Goal: Information Seeking & Learning: Check status

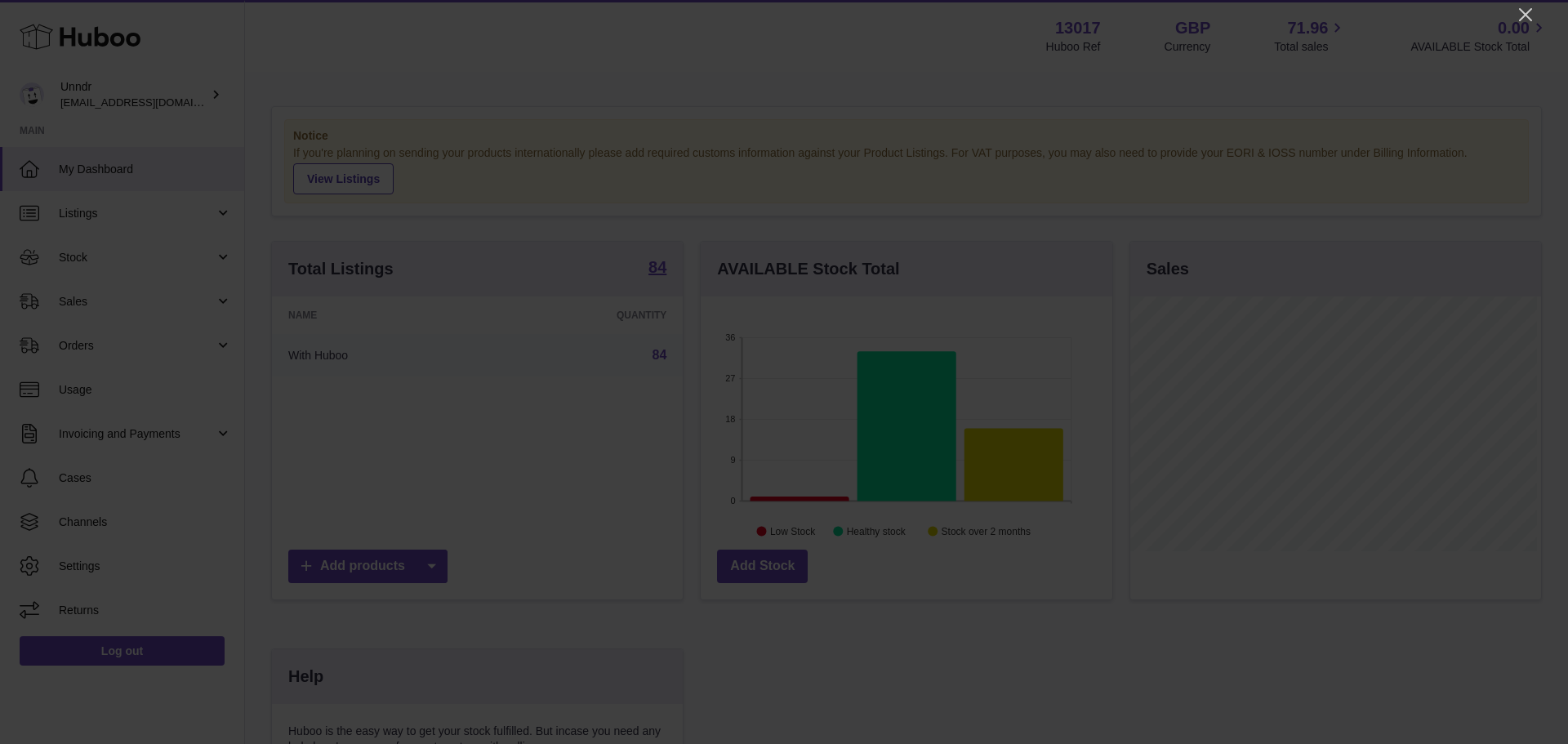
scroll to position [255, 411]
click at [1526, 14] on icon "Close" at bounding box center [1525, 14] width 13 height 13
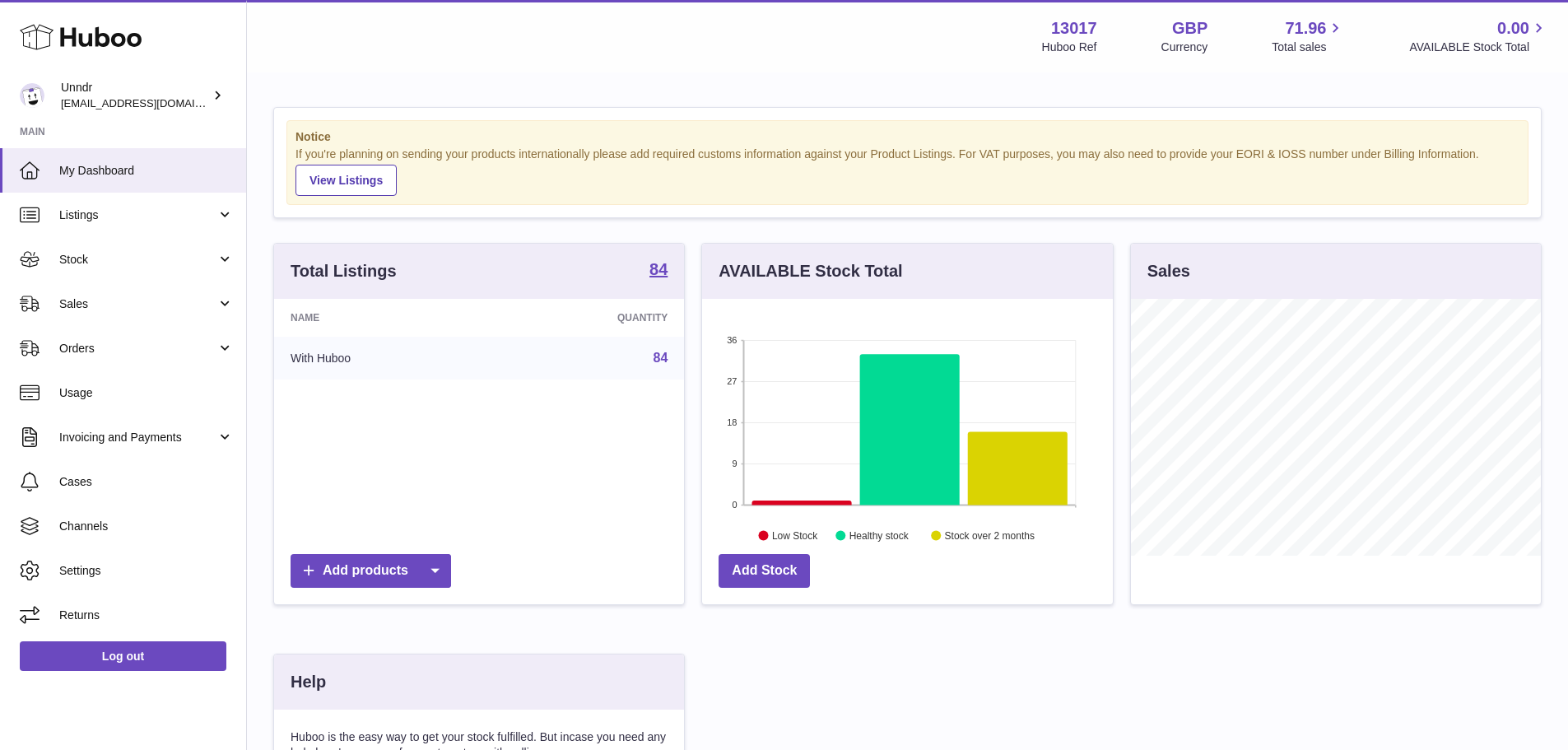
scroll to position [822756, 822886]
click at [177, 366] on link "Orders" at bounding box center [123, 348] width 246 height 45
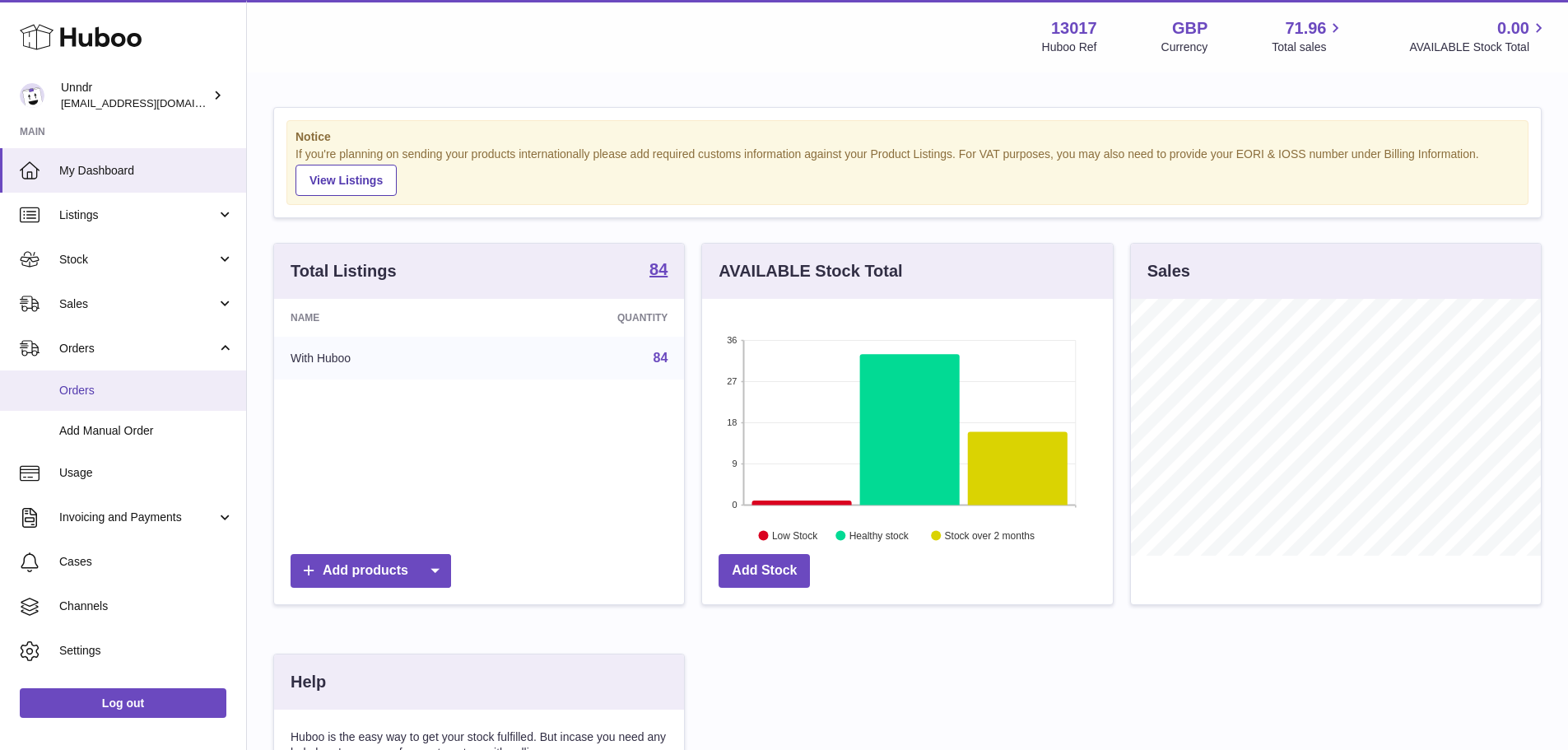
click at [162, 389] on span "Orders" at bounding box center [147, 391] width 175 height 16
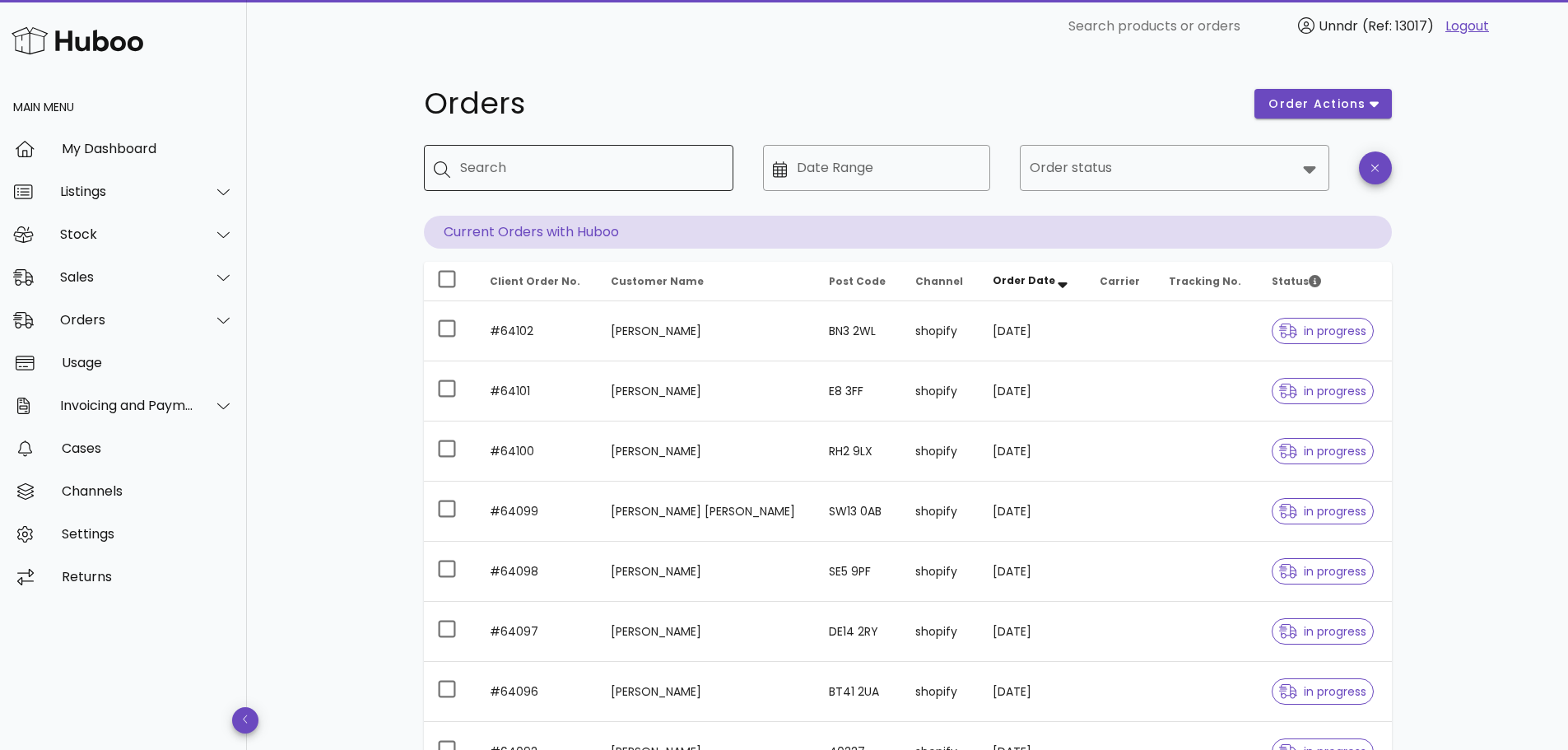
click at [583, 181] on input "Search" at bounding box center [590, 168] width 260 height 27
type input "******"
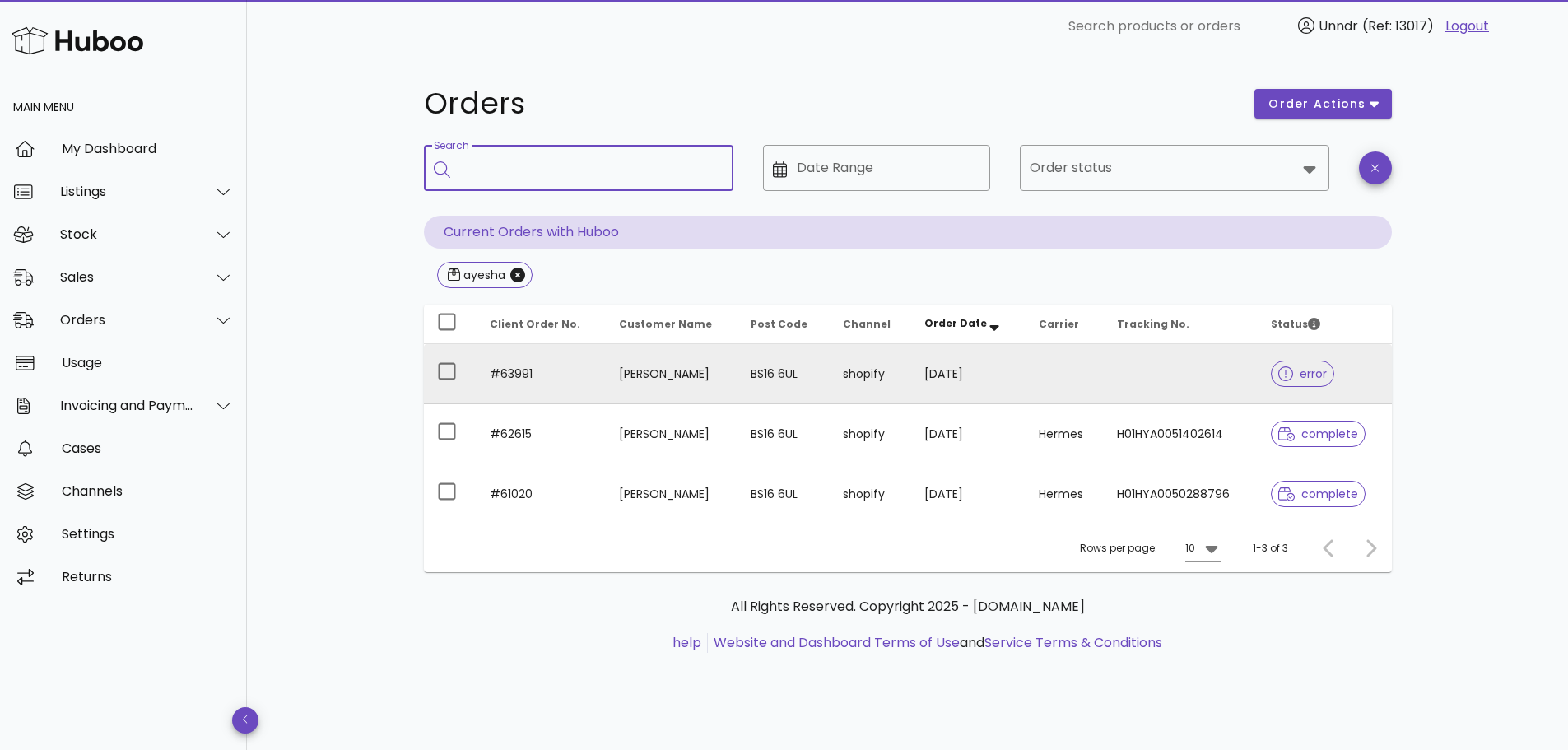
click at [1313, 384] on span "error" at bounding box center [1303, 373] width 64 height 27
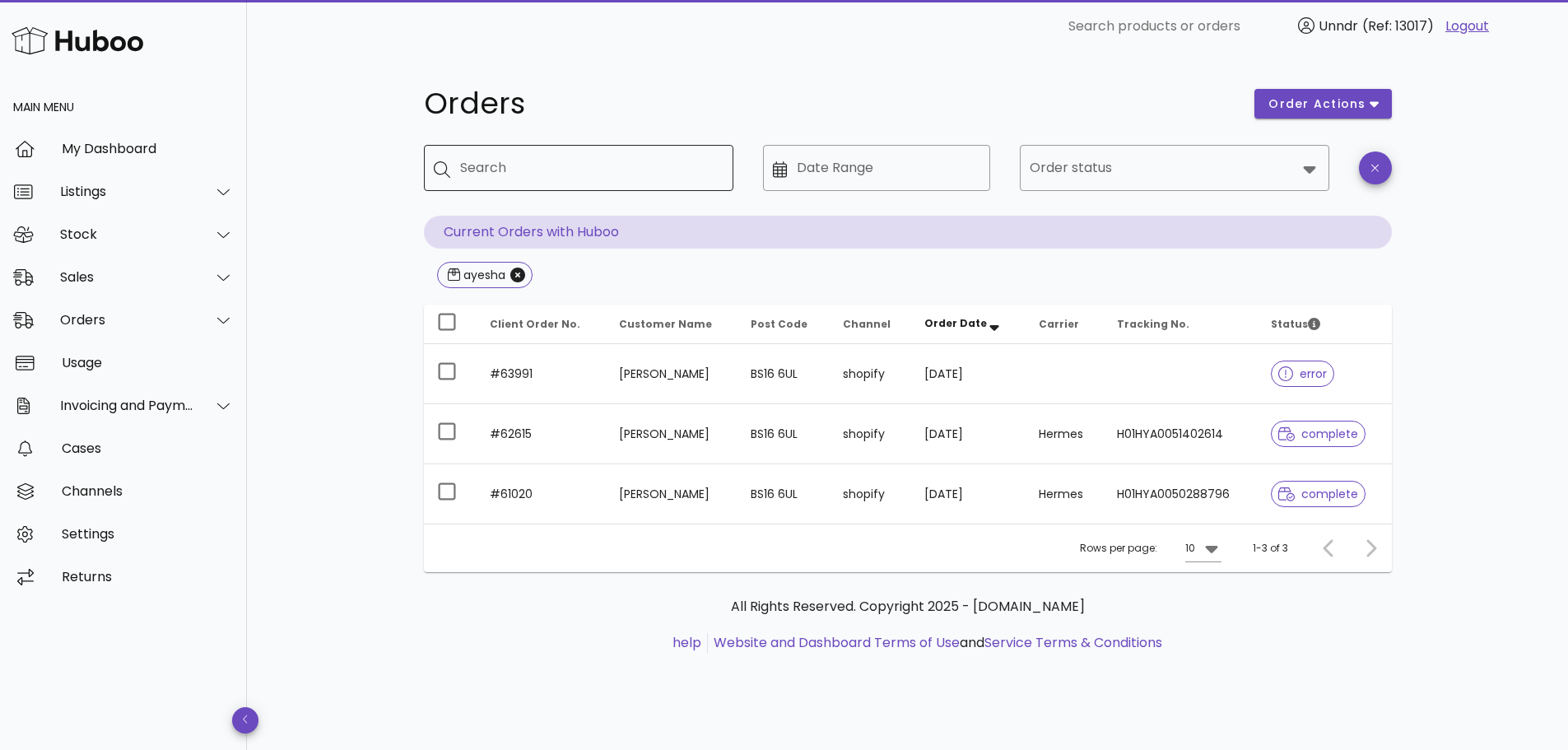
click at [604, 145] on div "Search" at bounding box center [590, 168] width 260 height 46
click at [518, 275] on icon "Close" at bounding box center [517, 275] width 15 height 15
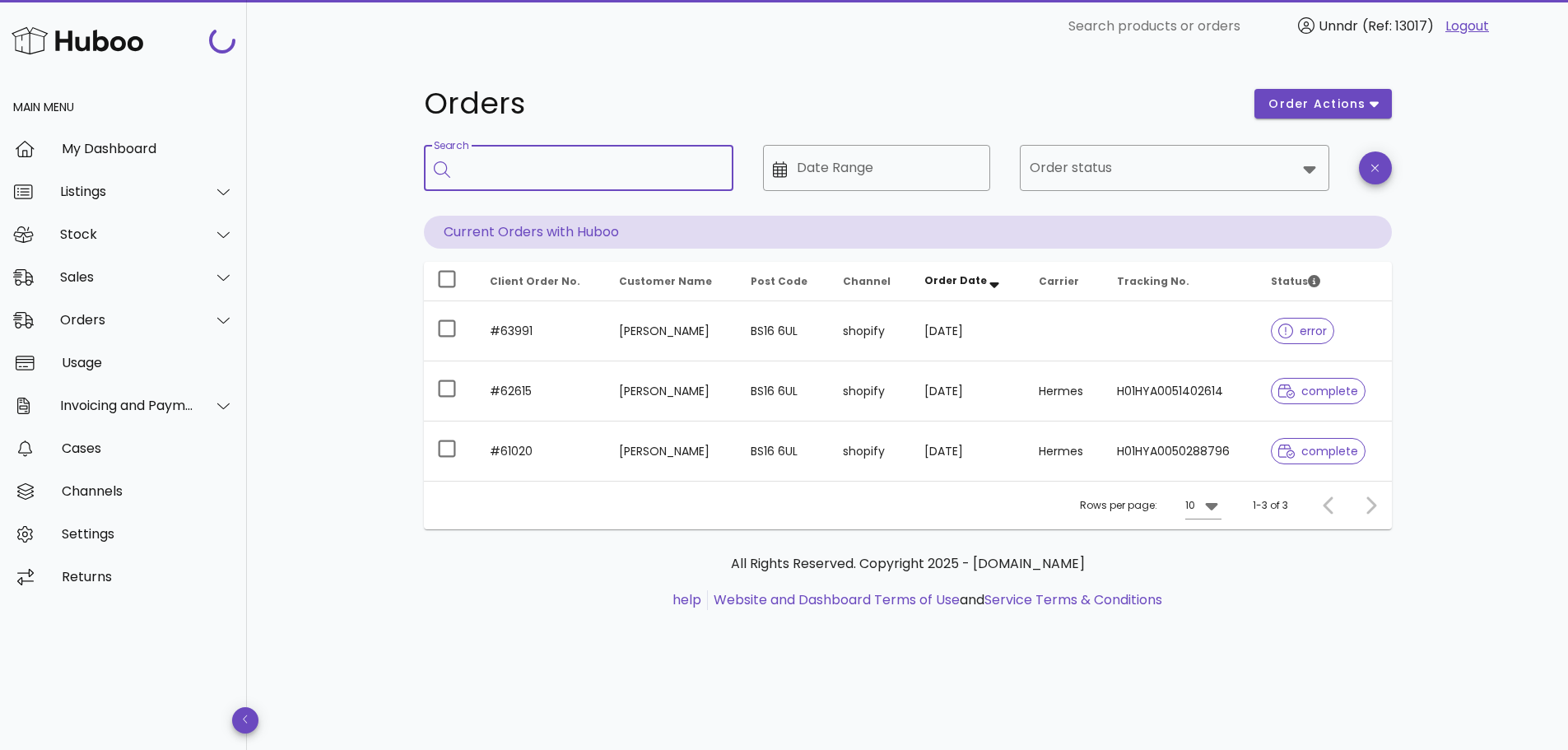
click at [520, 178] on input "Search" at bounding box center [590, 168] width 260 height 27
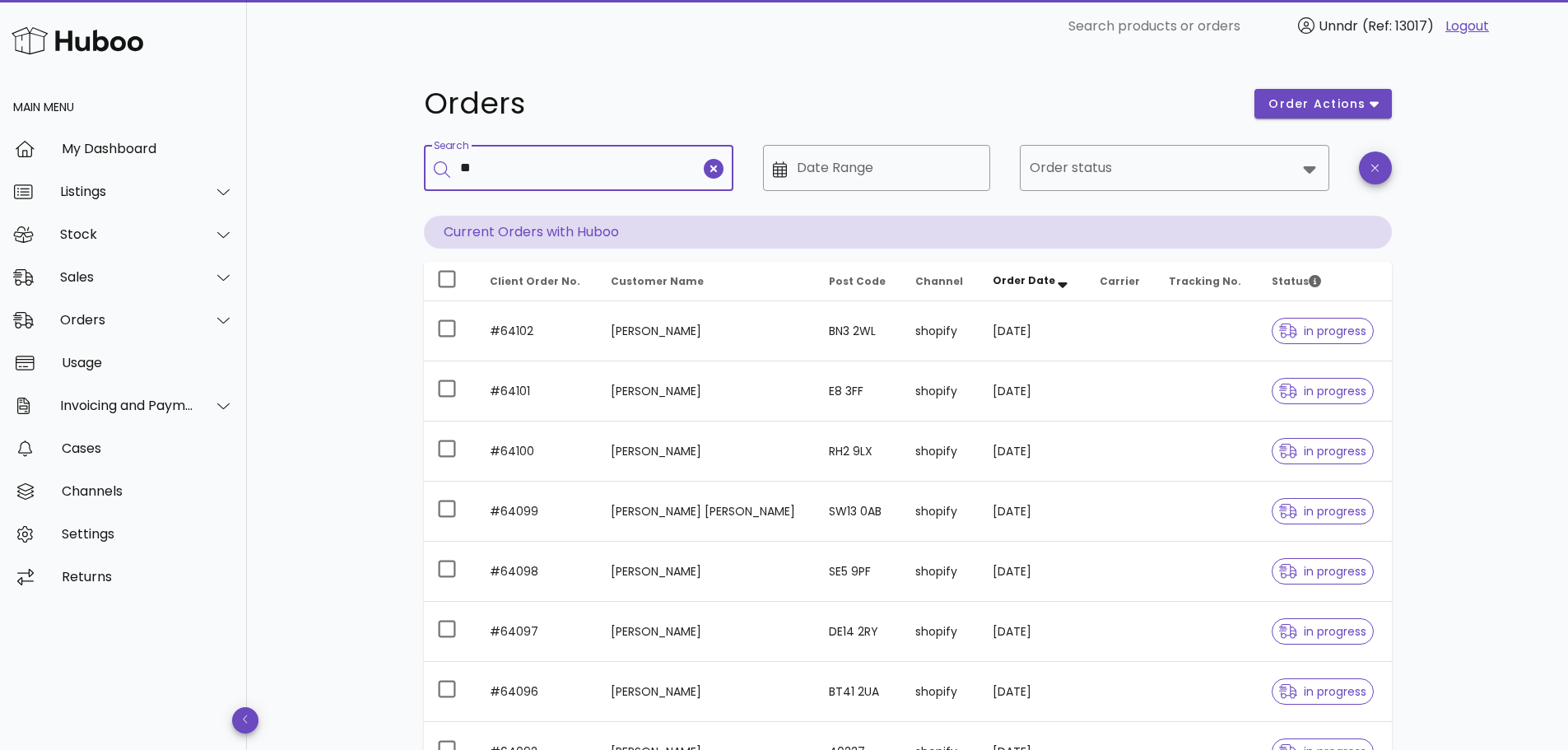
type input "**"
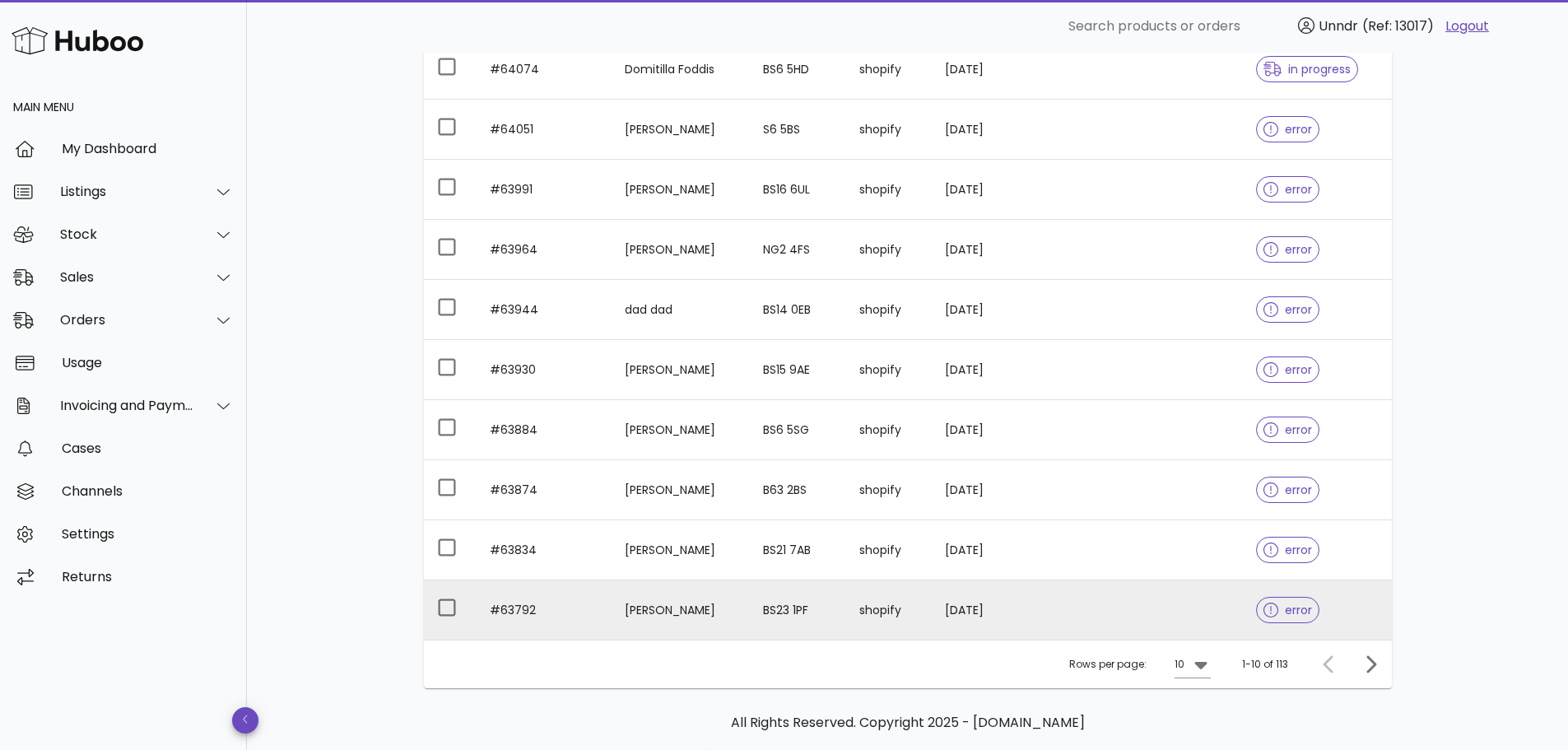
scroll to position [329, 0]
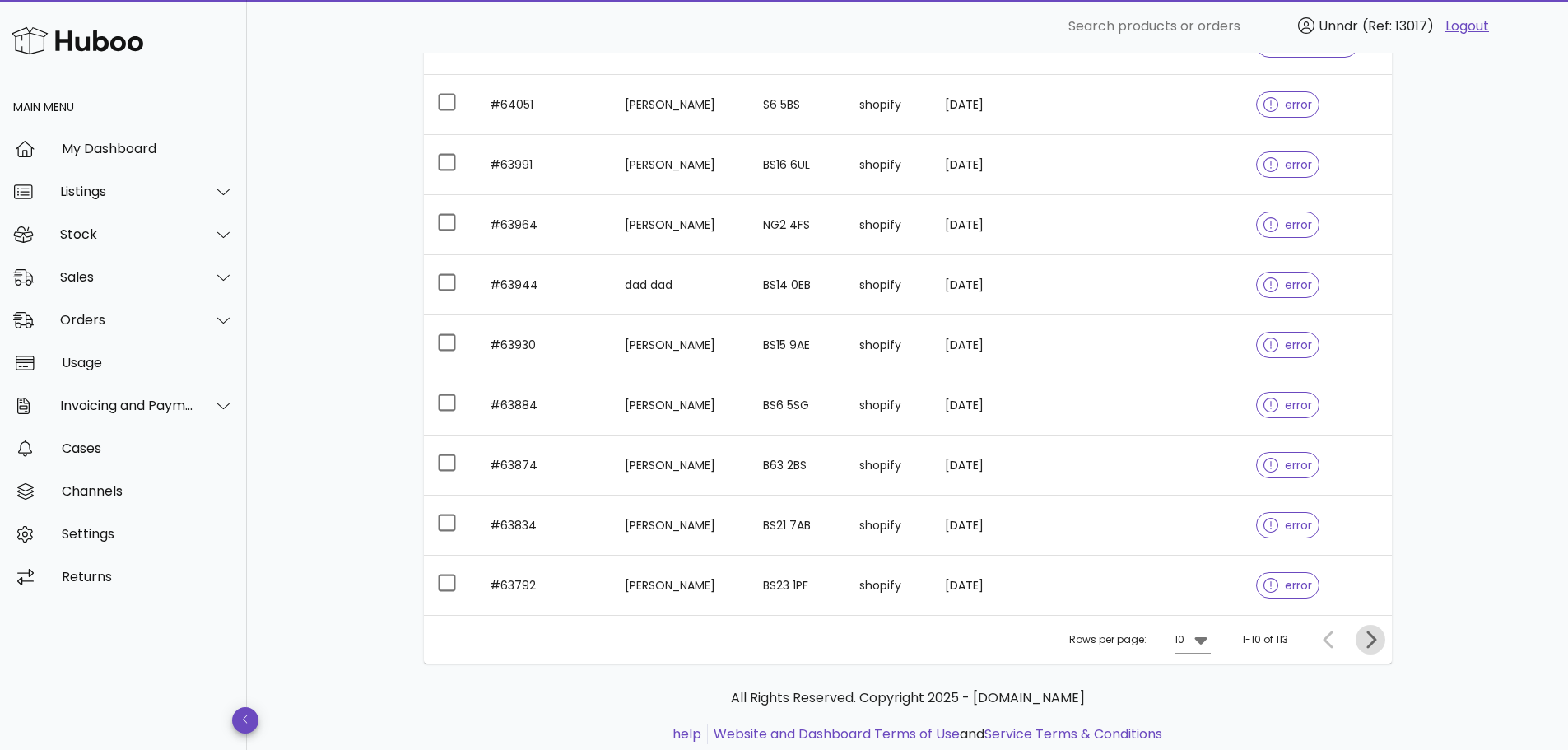
click at [1373, 642] on icon "Next page" at bounding box center [1372, 638] width 10 height 17
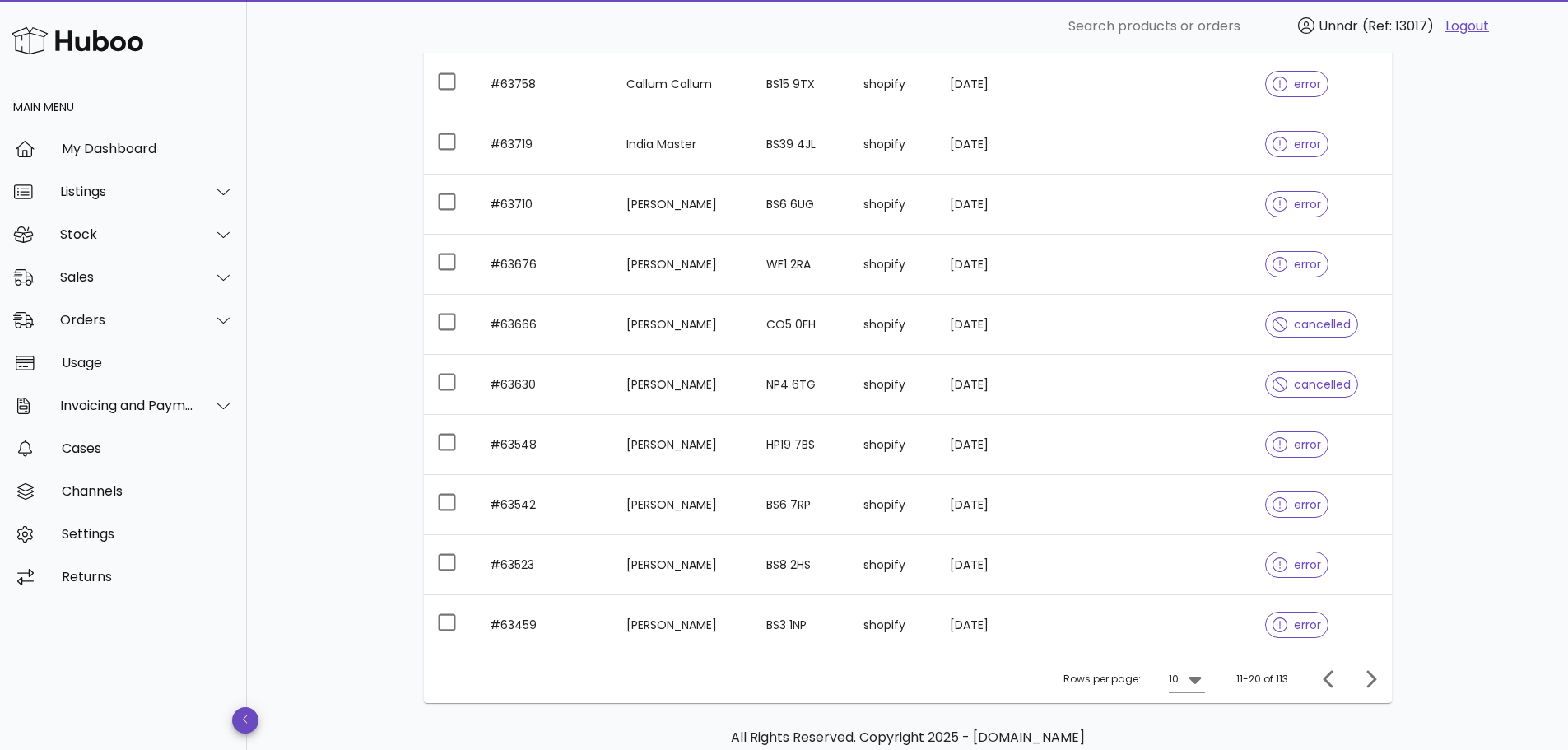
scroll to position [329, 0]
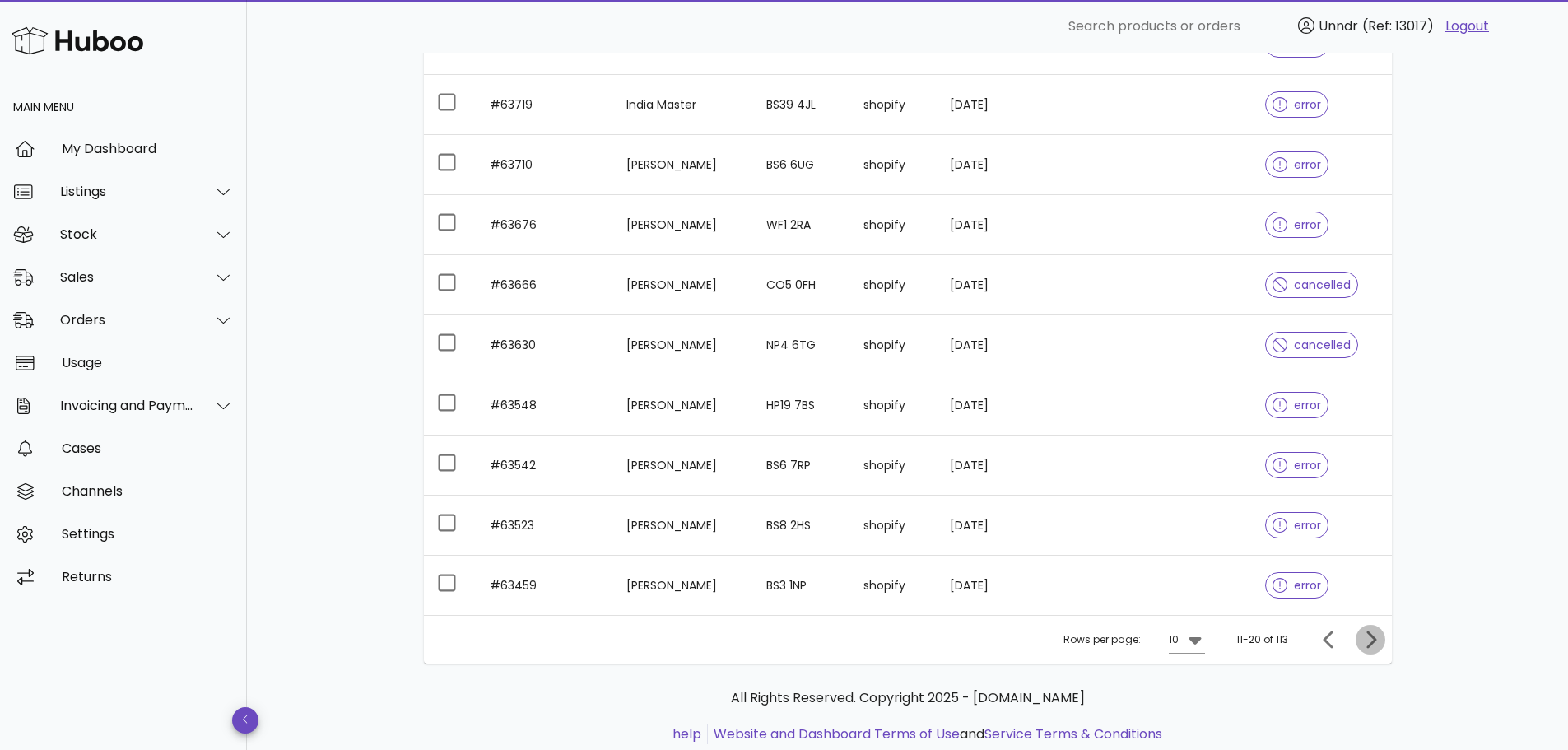
click at [1373, 635] on icon "Next page" at bounding box center [1371, 640] width 20 height 20
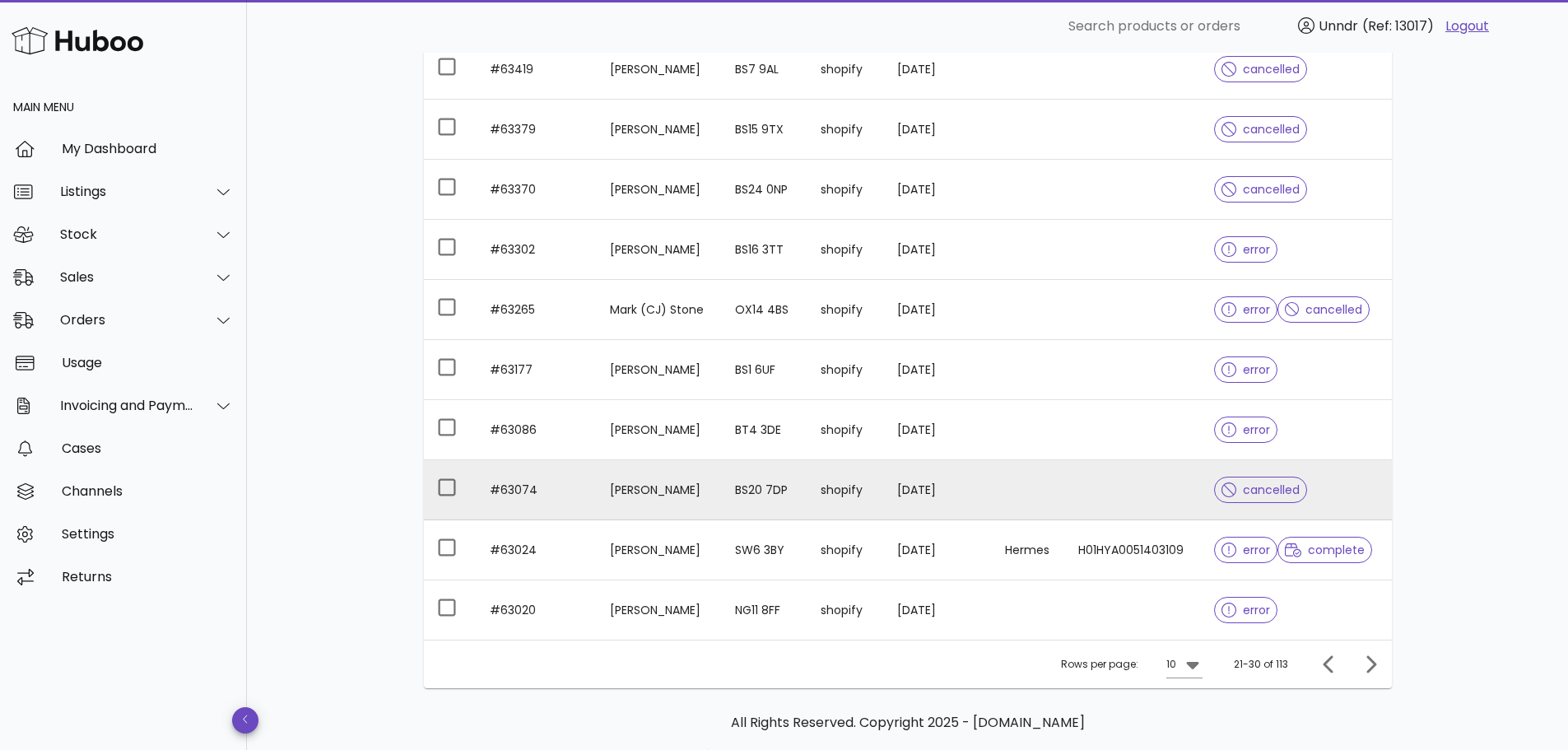
scroll to position [329, 0]
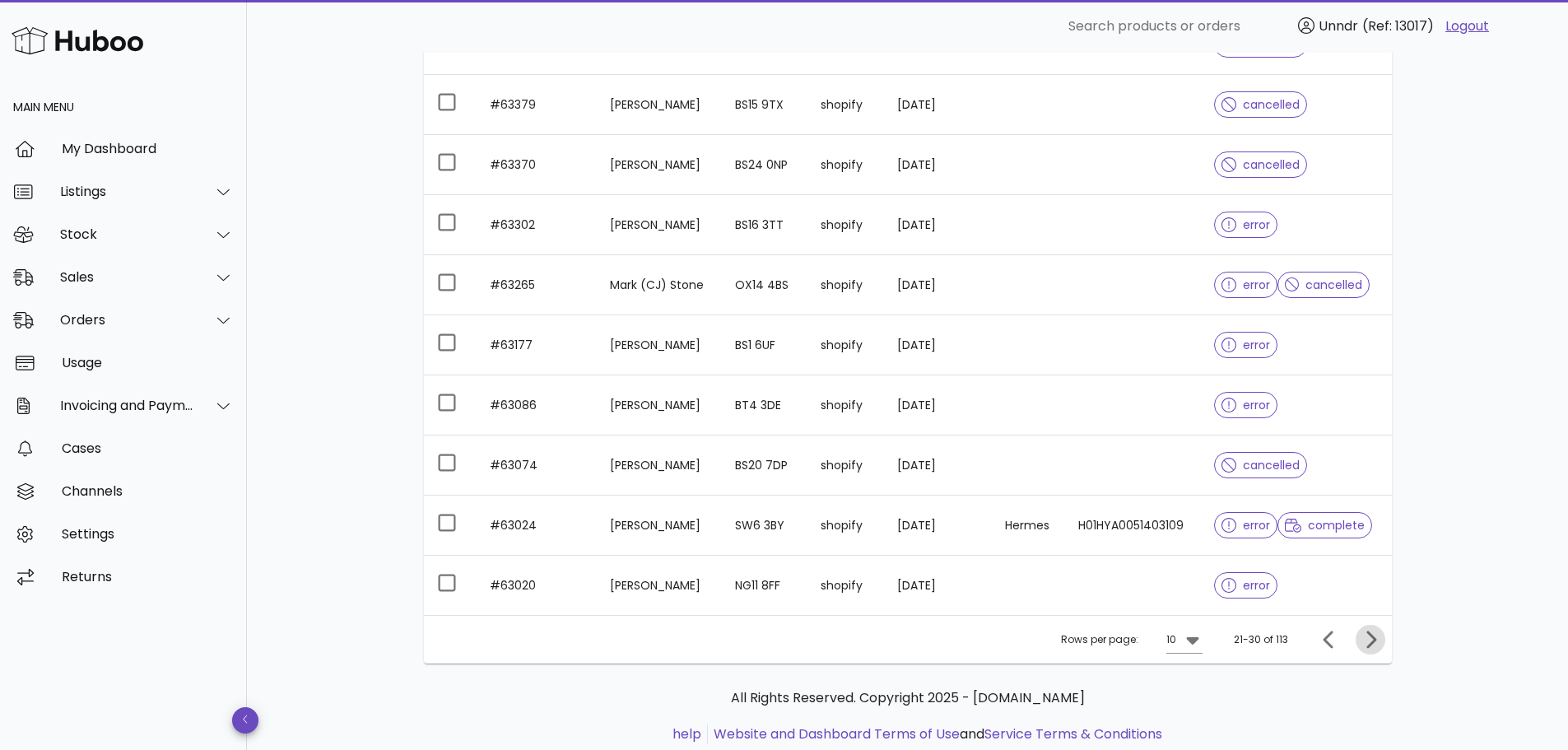
click at [1372, 633] on icon "Next page" at bounding box center [1371, 640] width 20 height 20
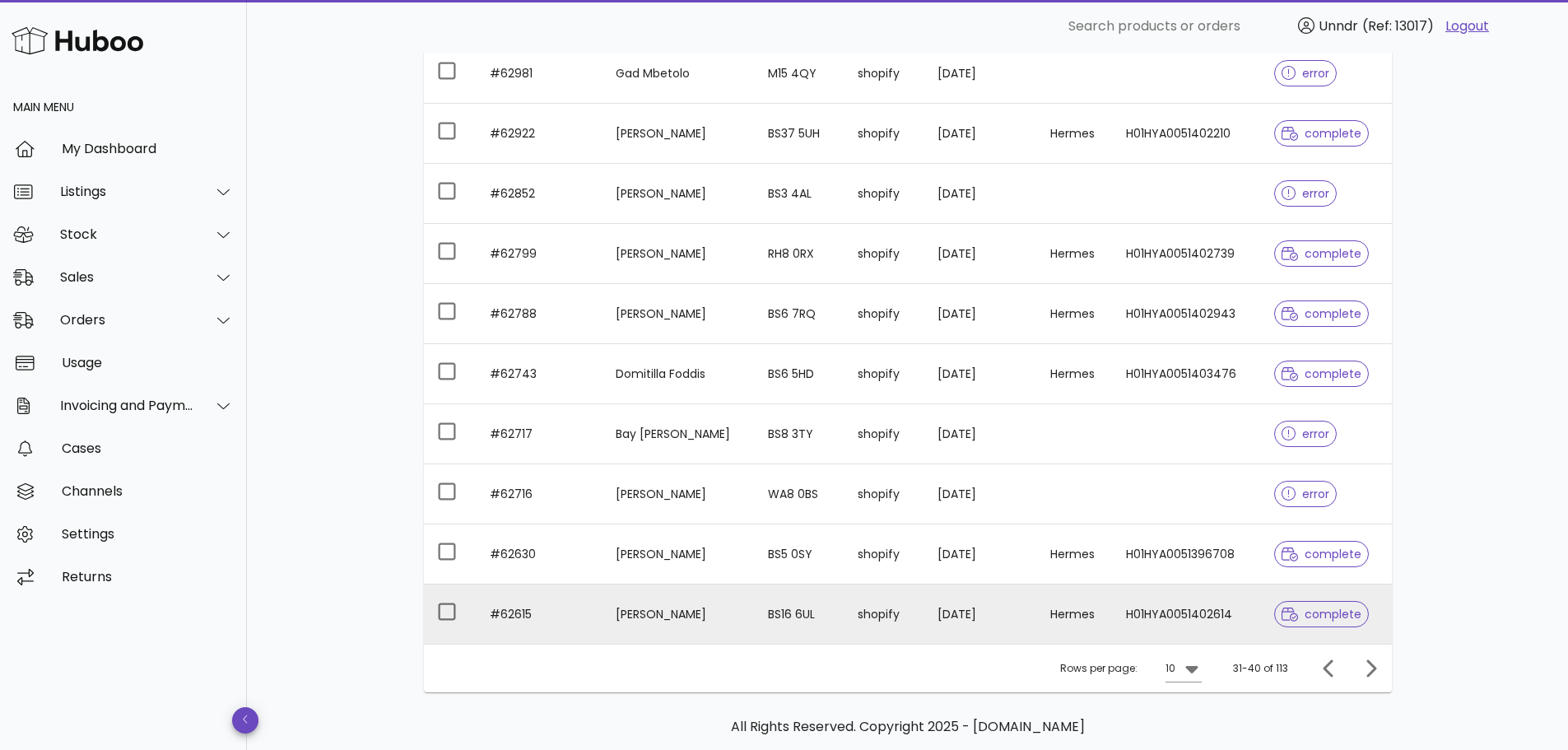
scroll to position [329, 0]
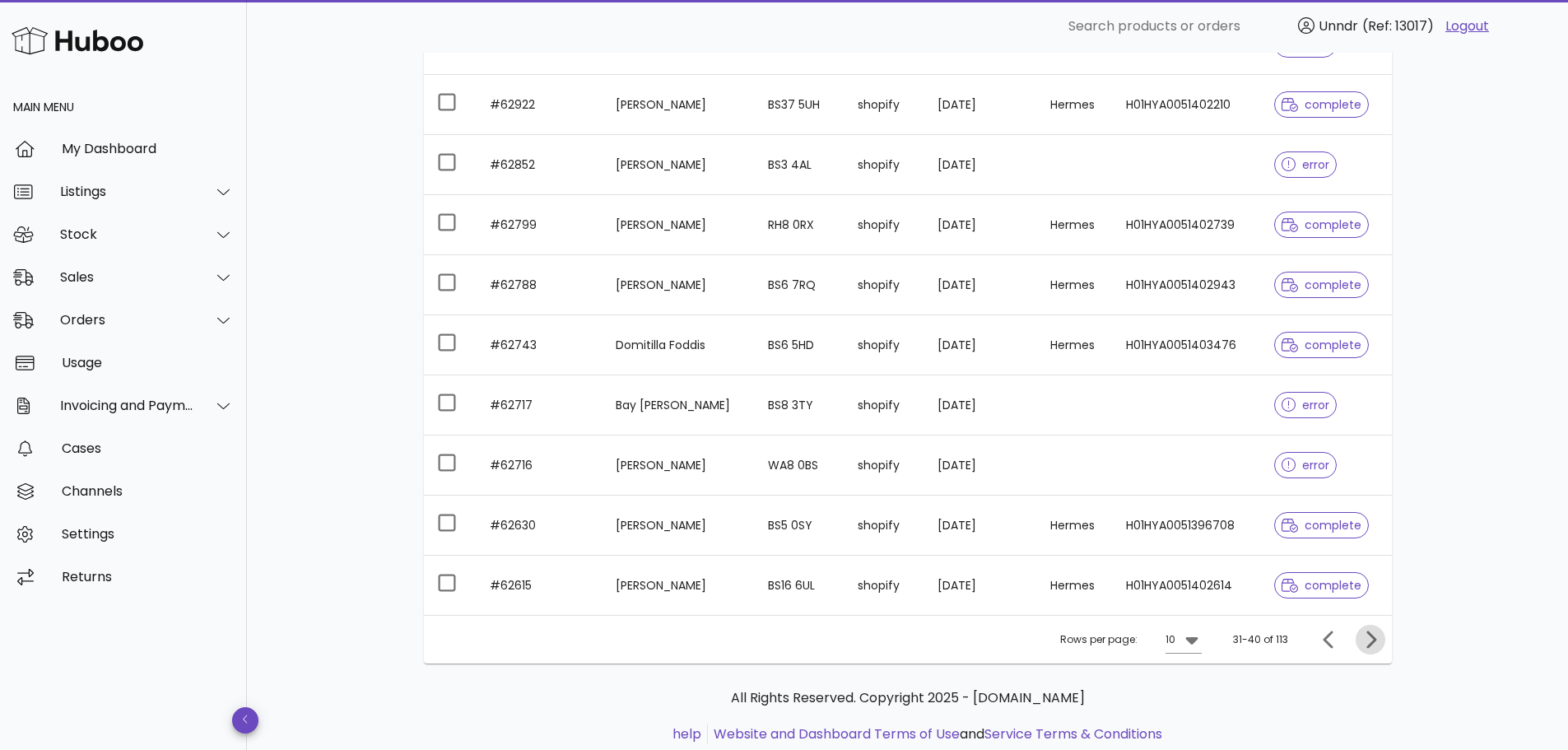
click at [1379, 644] on icon "Next page" at bounding box center [1371, 640] width 20 height 20
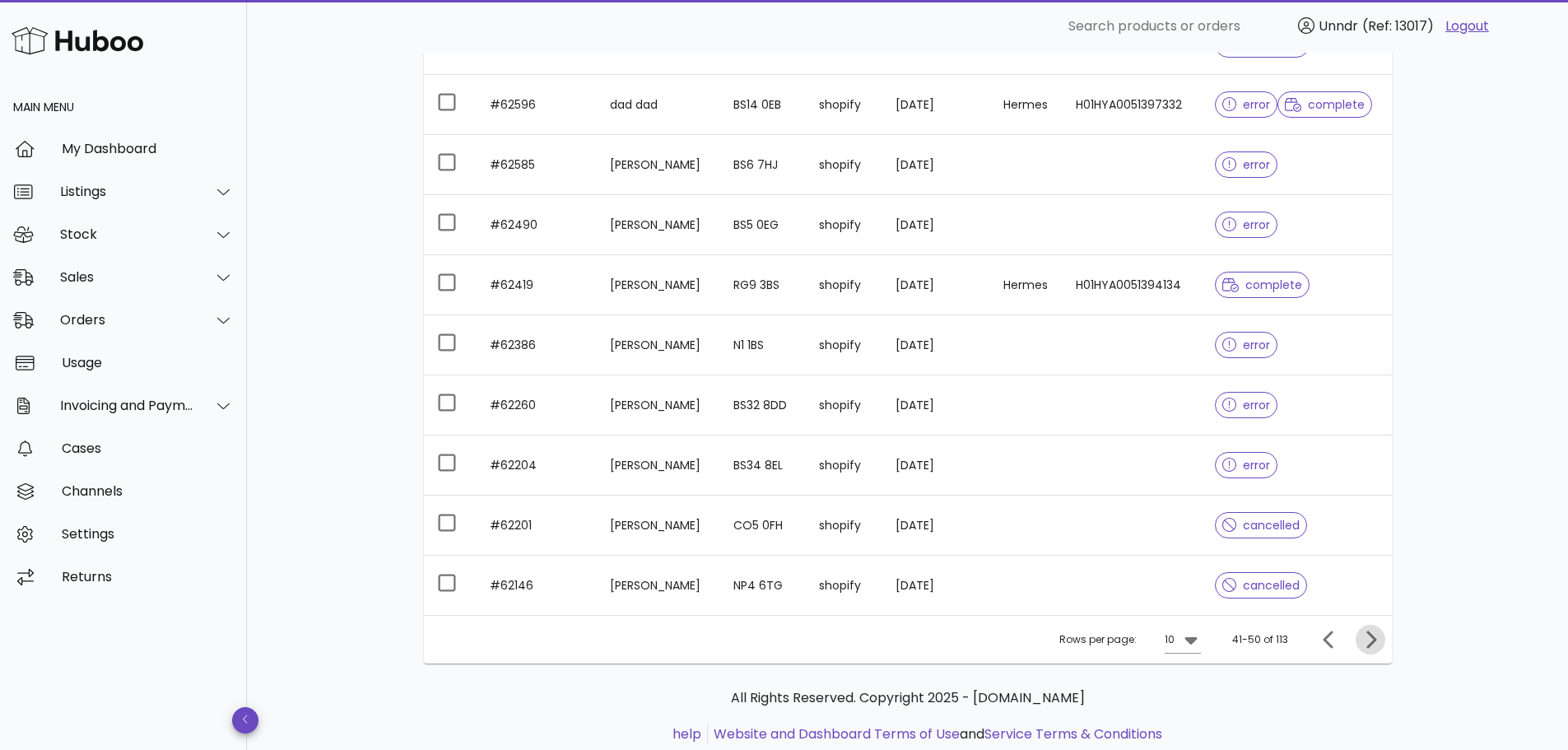
click at [1367, 635] on icon "Next page" at bounding box center [1371, 640] width 20 height 20
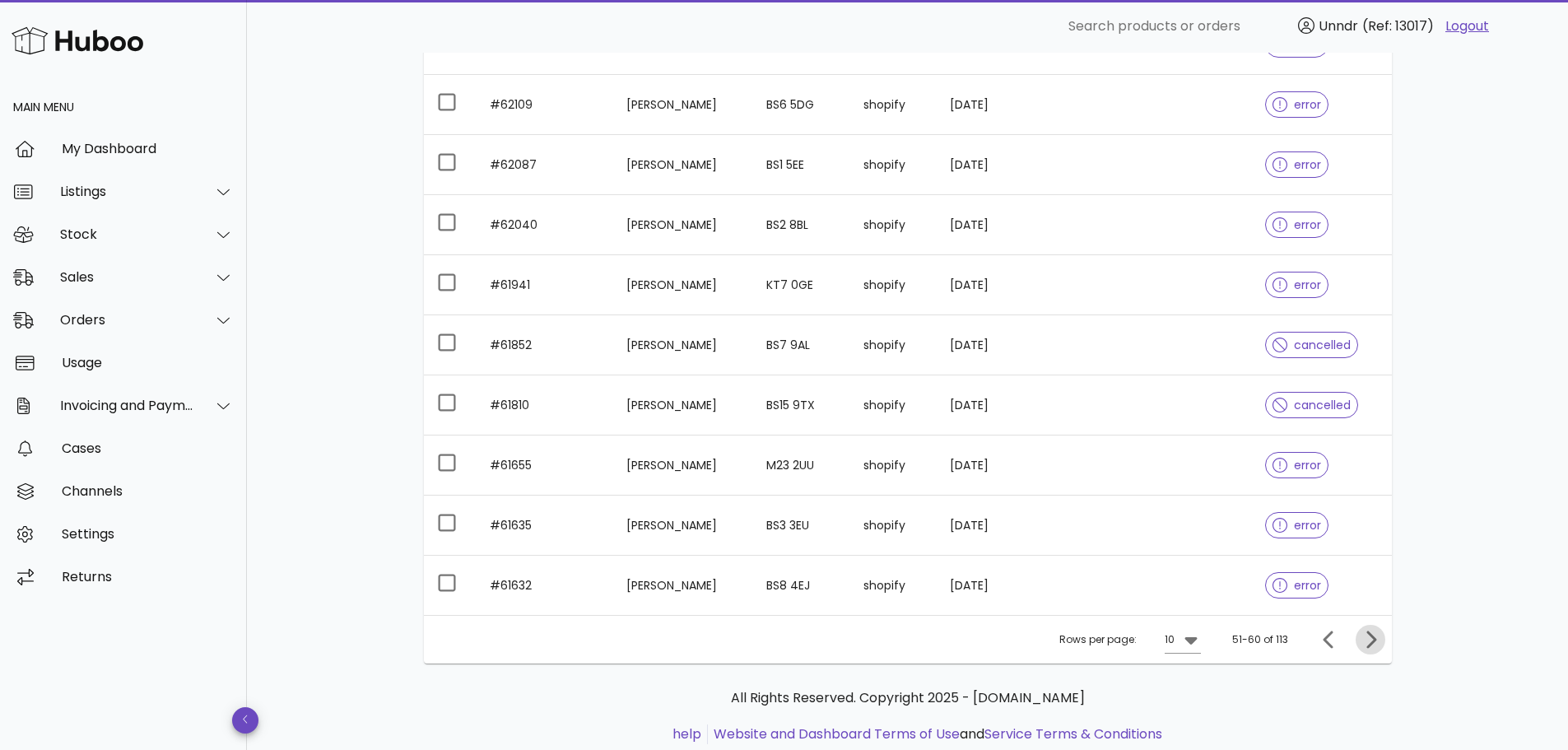
click at [1370, 640] on icon "Next page" at bounding box center [1371, 640] width 20 height 20
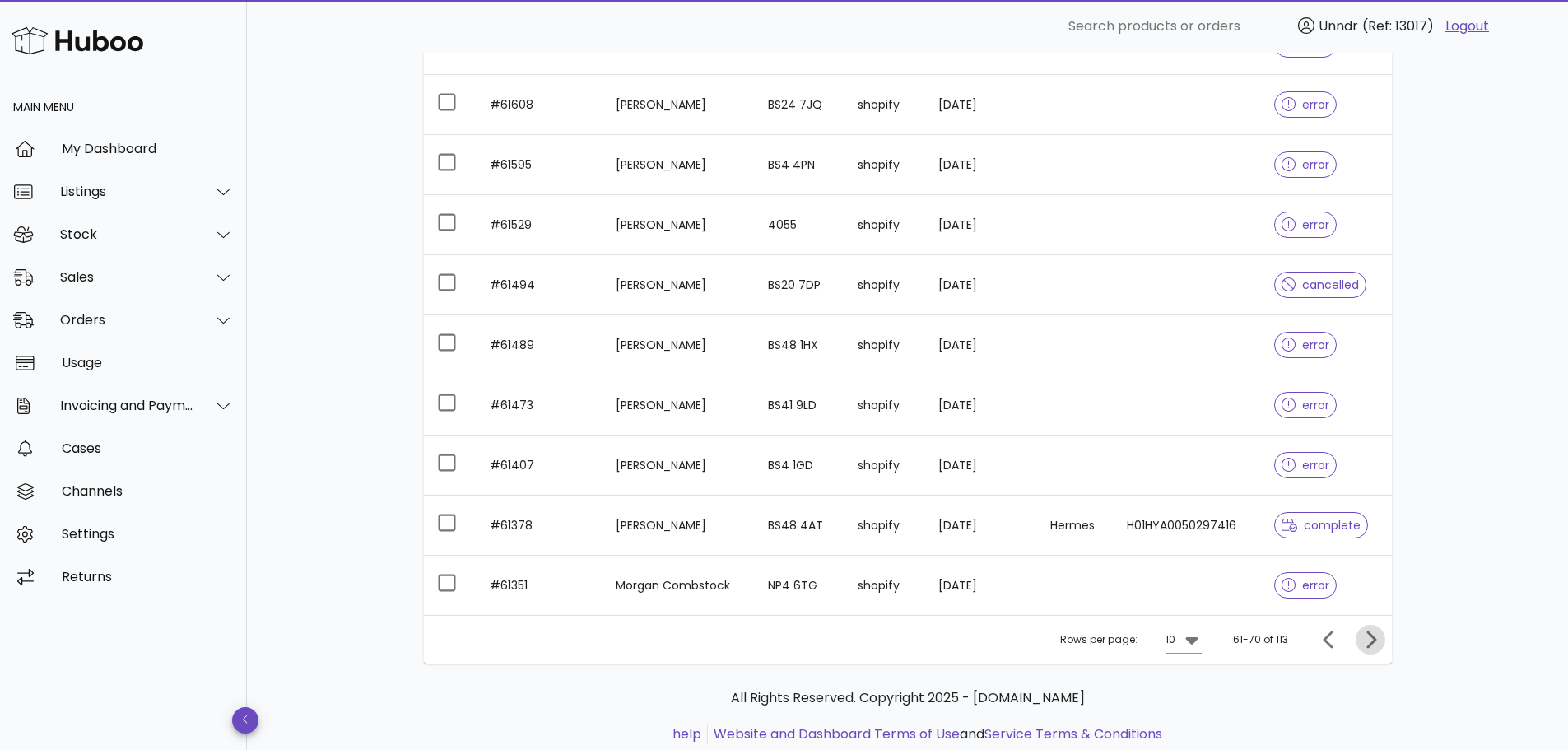
click at [1370, 640] on icon "Next page" at bounding box center [1371, 640] width 20 height 20
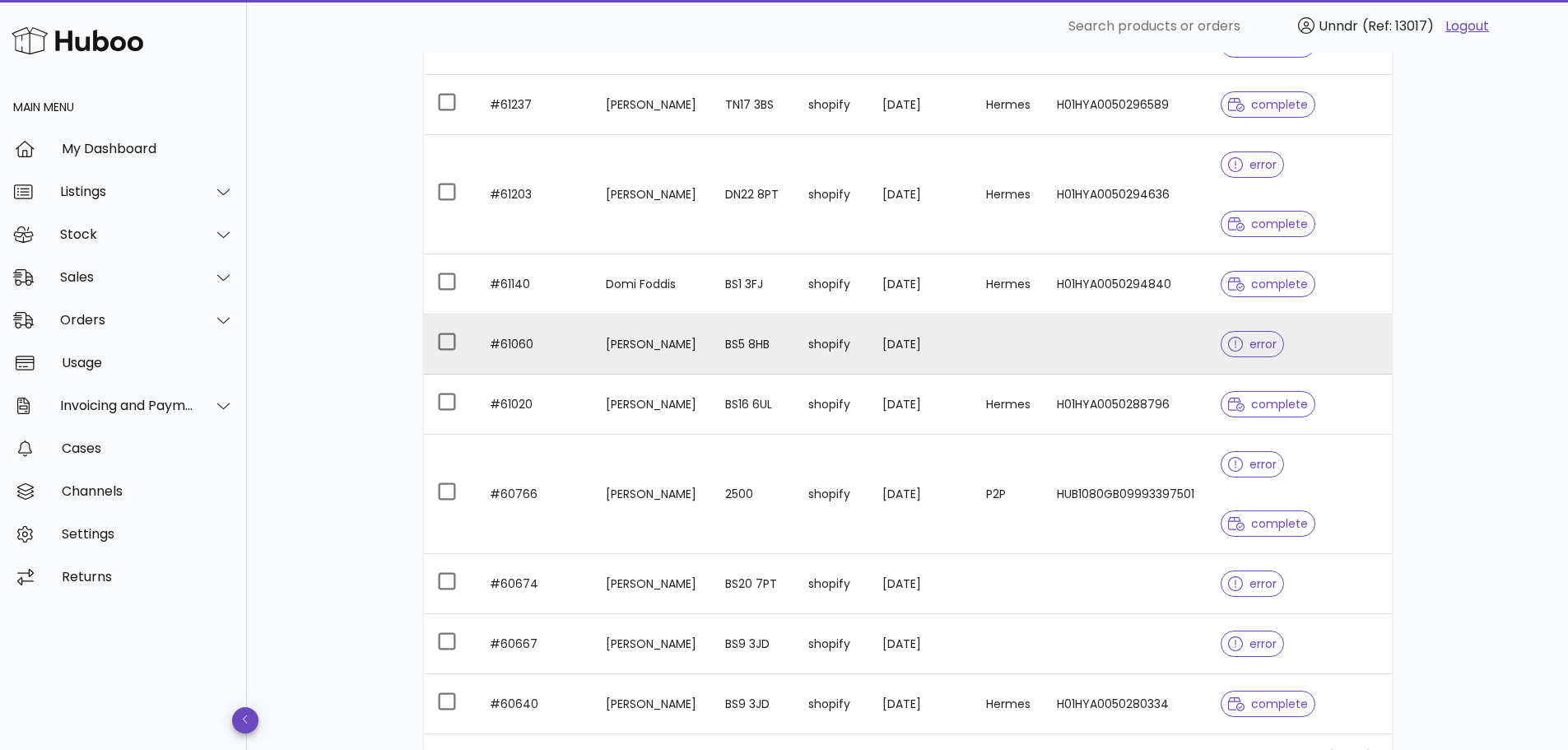
scroll to position [412, 0]
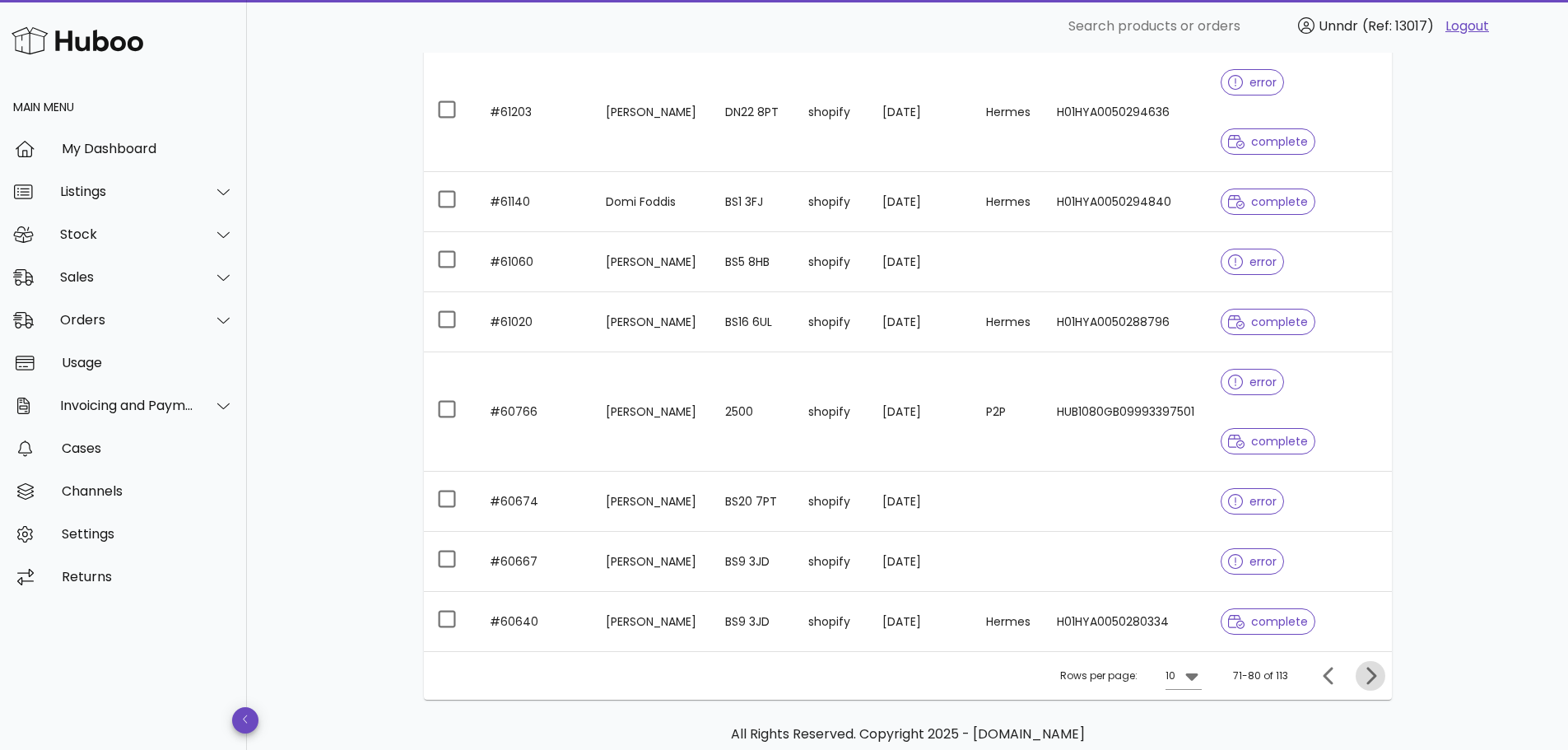
click at [1372, 675] on icon "Next page" at bounding box center [1371, 676] width 20 height 20
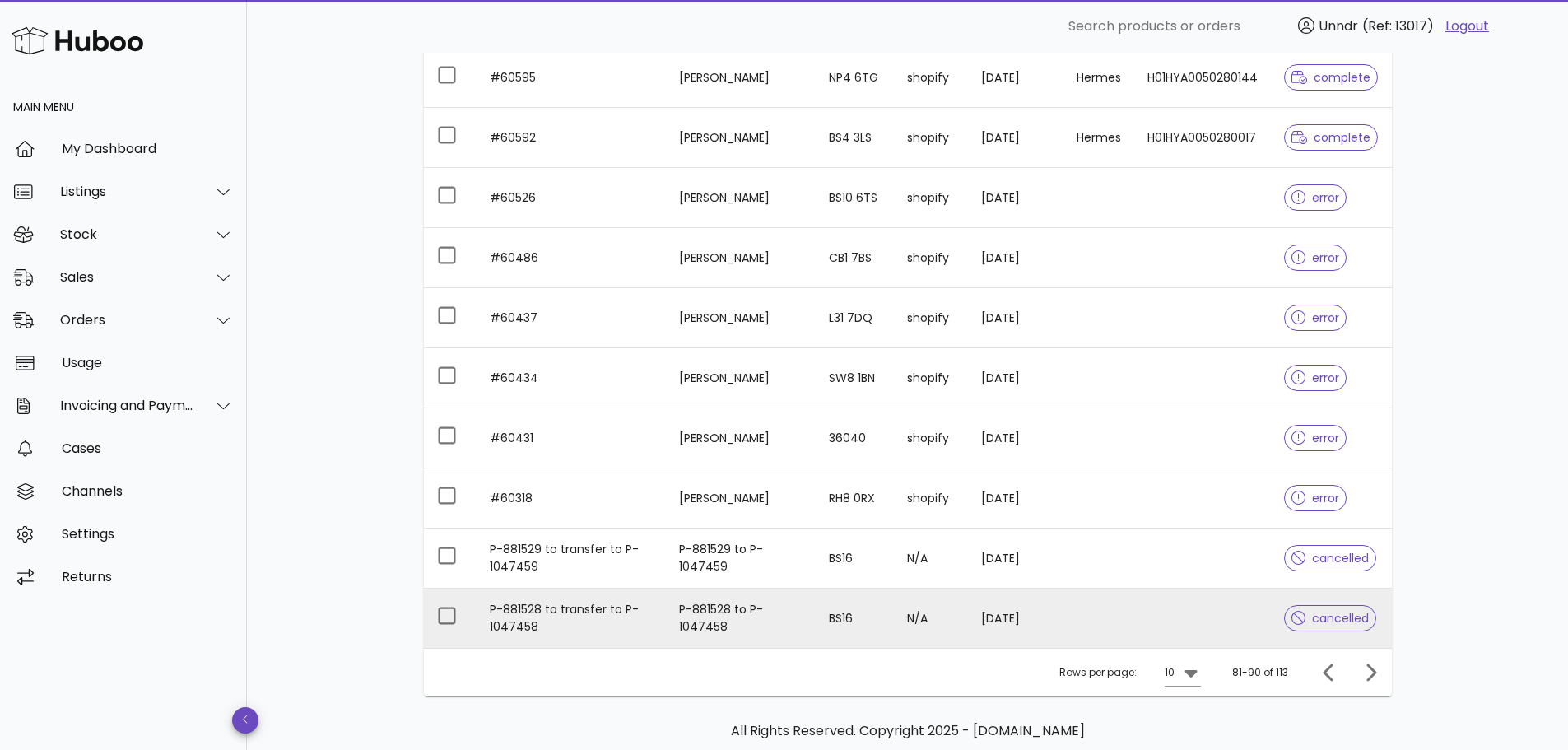
scroll to position [376, 0]
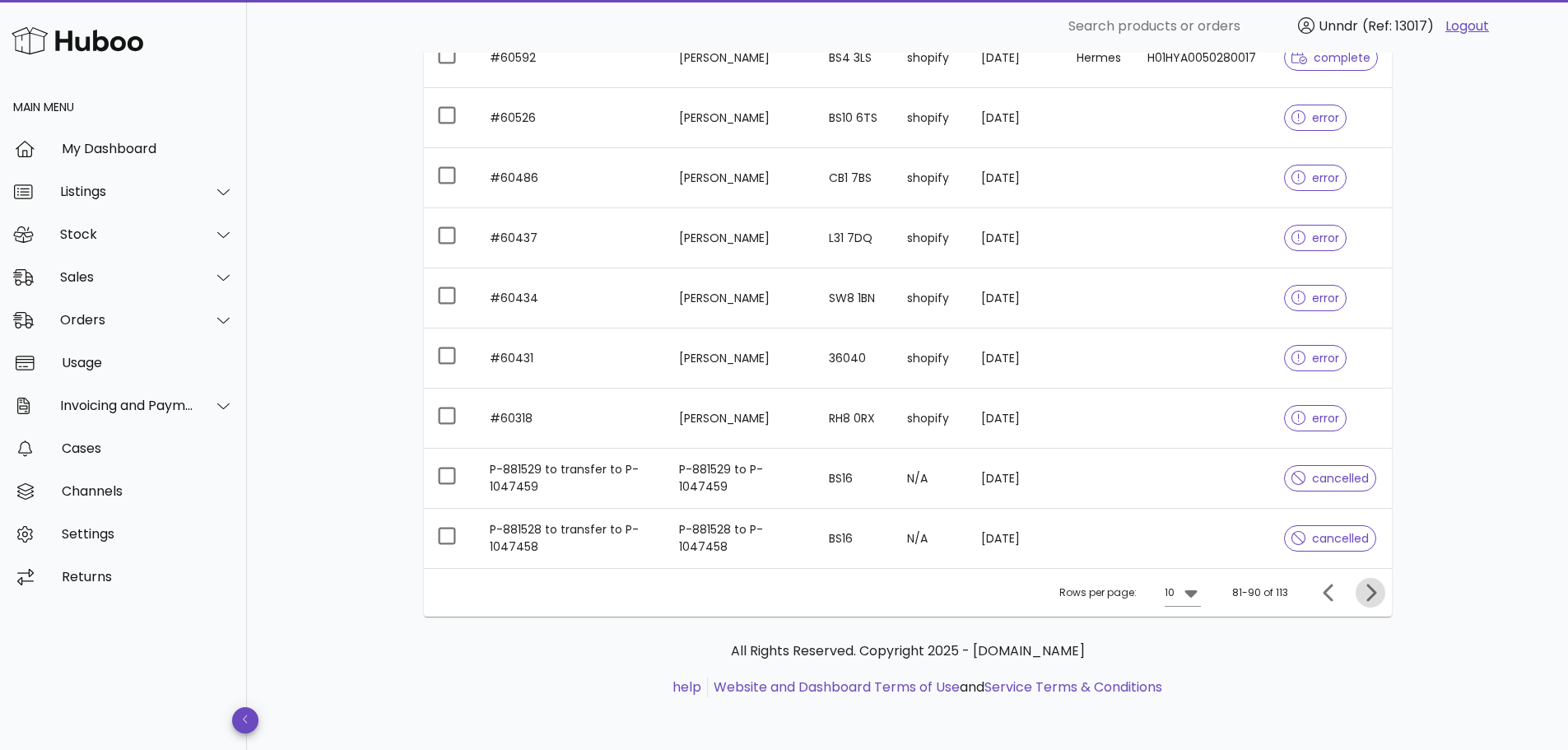
click at [1370, 589] on icon "Next page" at bounding box center [1371, 592] width 20 height 20
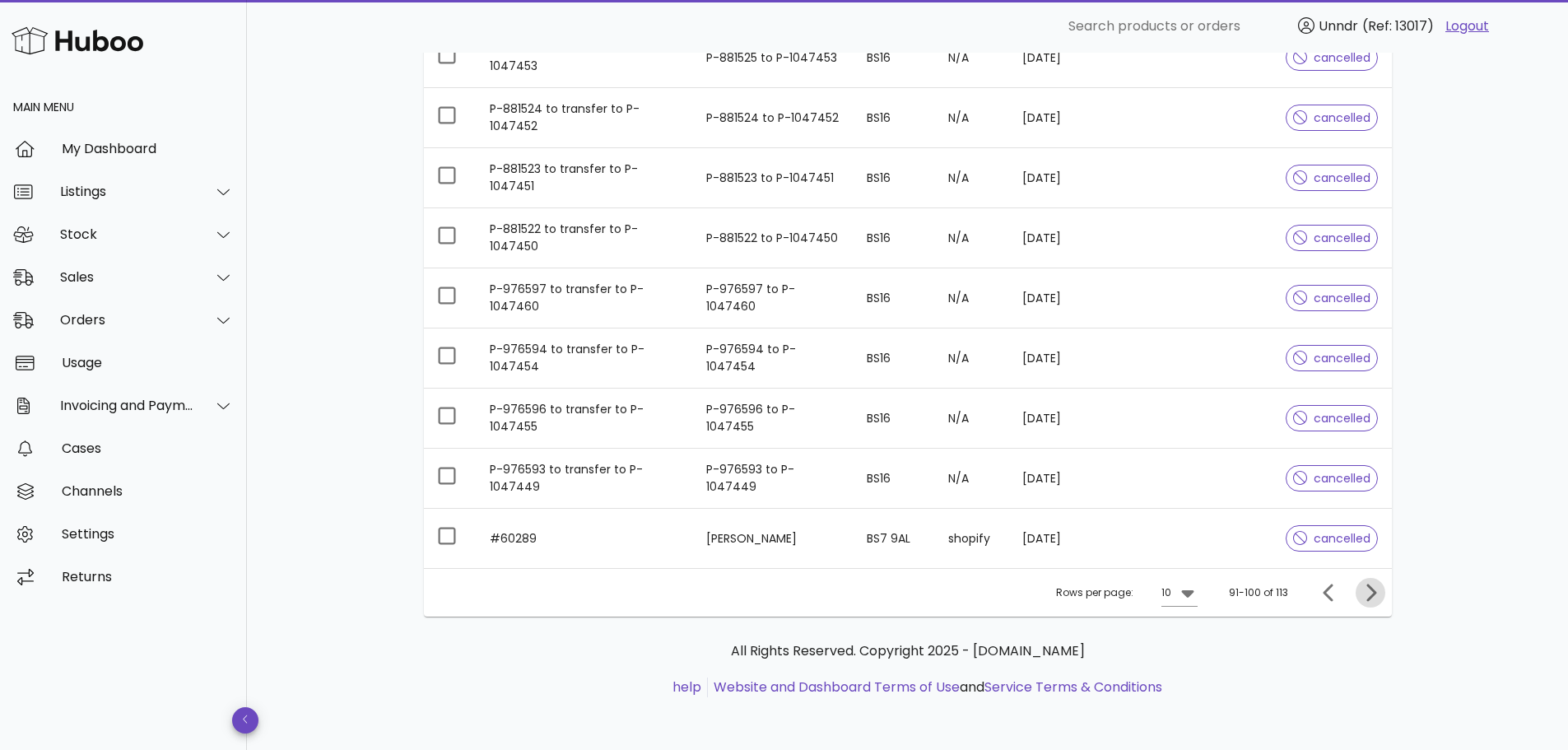
click at [1375, 590] on icon "Next page" at bounding box center [1371, 592] width 20 height 20
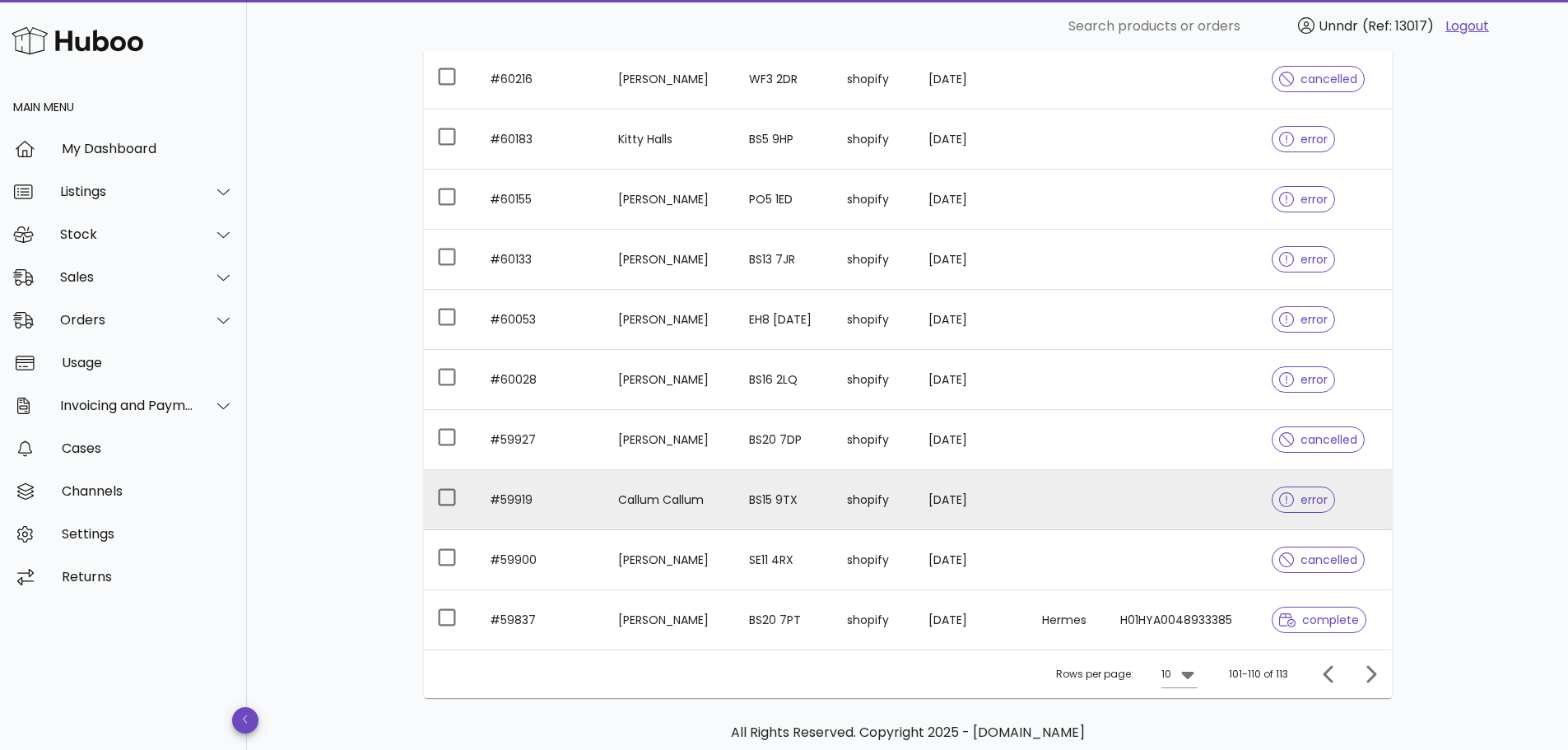
scroll to position [294, 0]
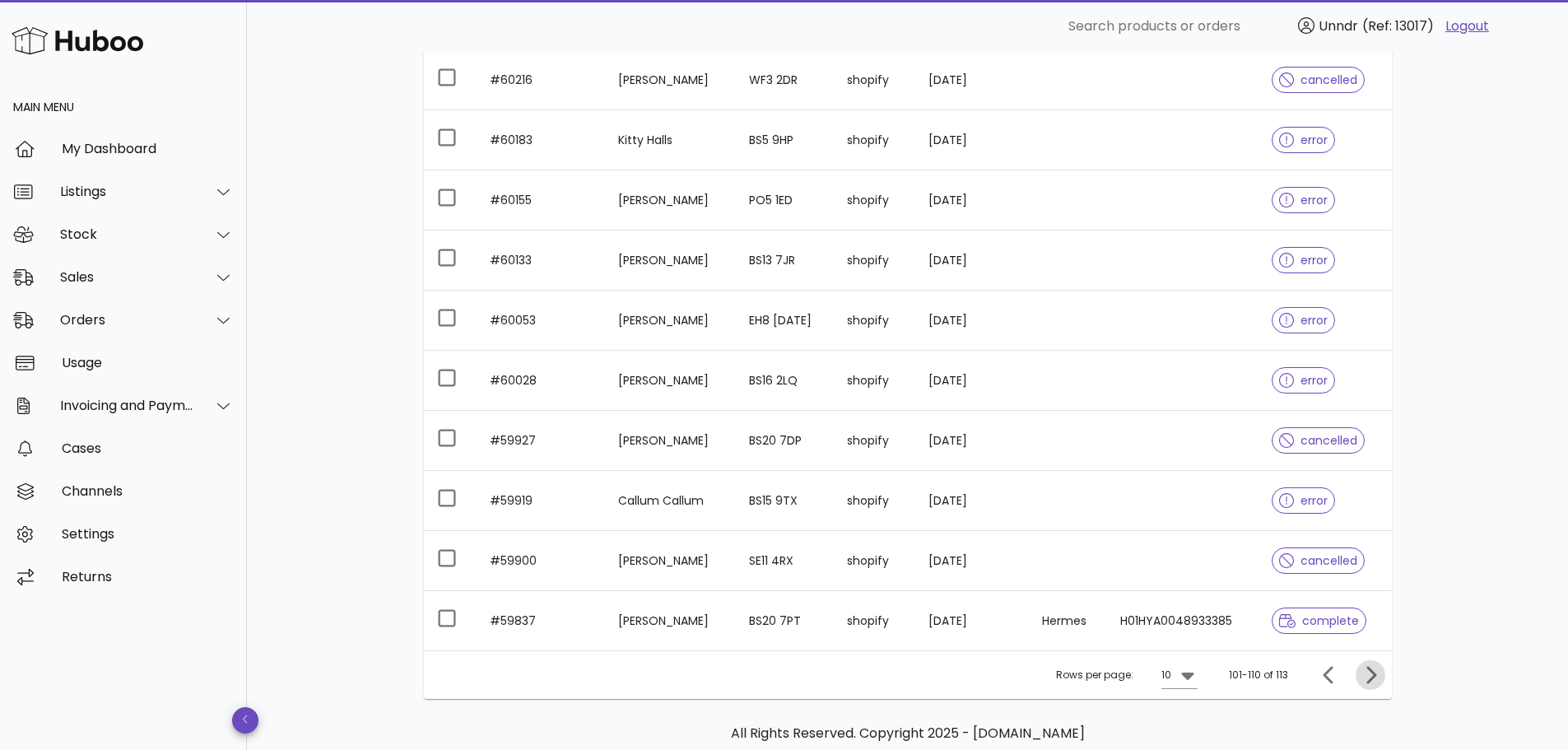
click at [1366, 669] on icon "Next page" at bounding box center [1371, 675] width 20 height 20
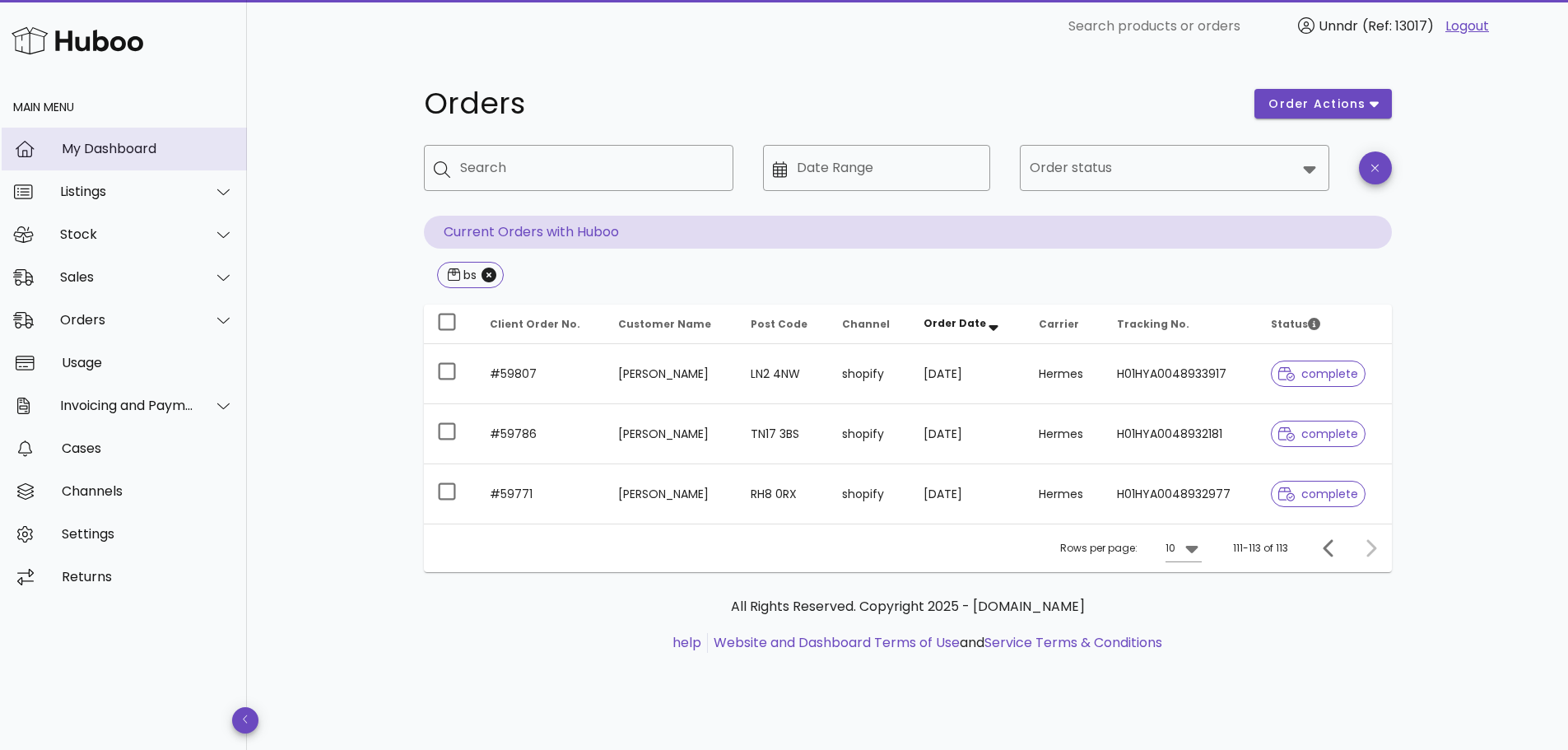
click at [123, 153] on div "My Dashboard" at bounding box center [147, 149] width 172 height 16
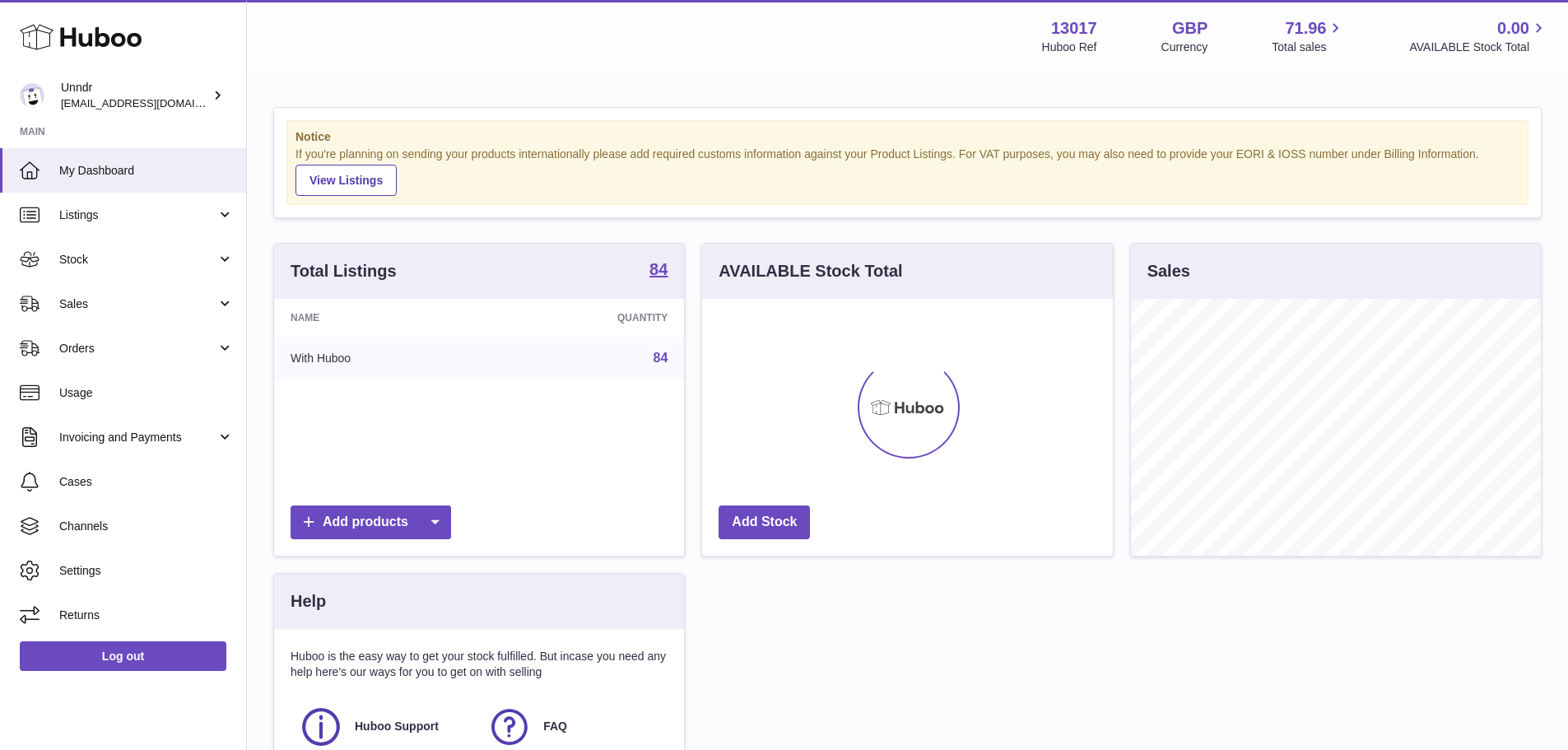
scroll to position [257, 411]
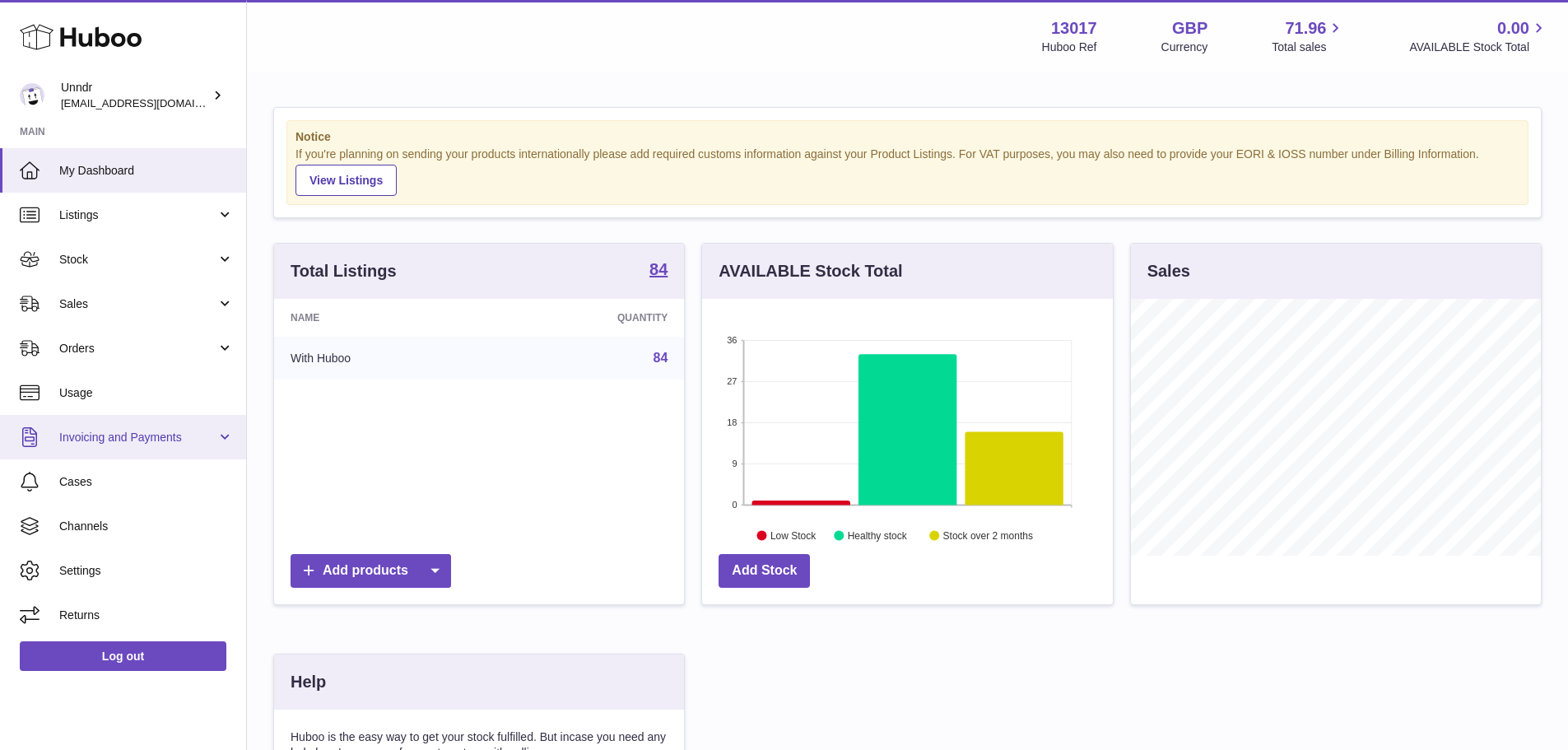
click at [168, 444] on span "Invoicing and Payments" at bounding box center [138, 438] width 157 height 16
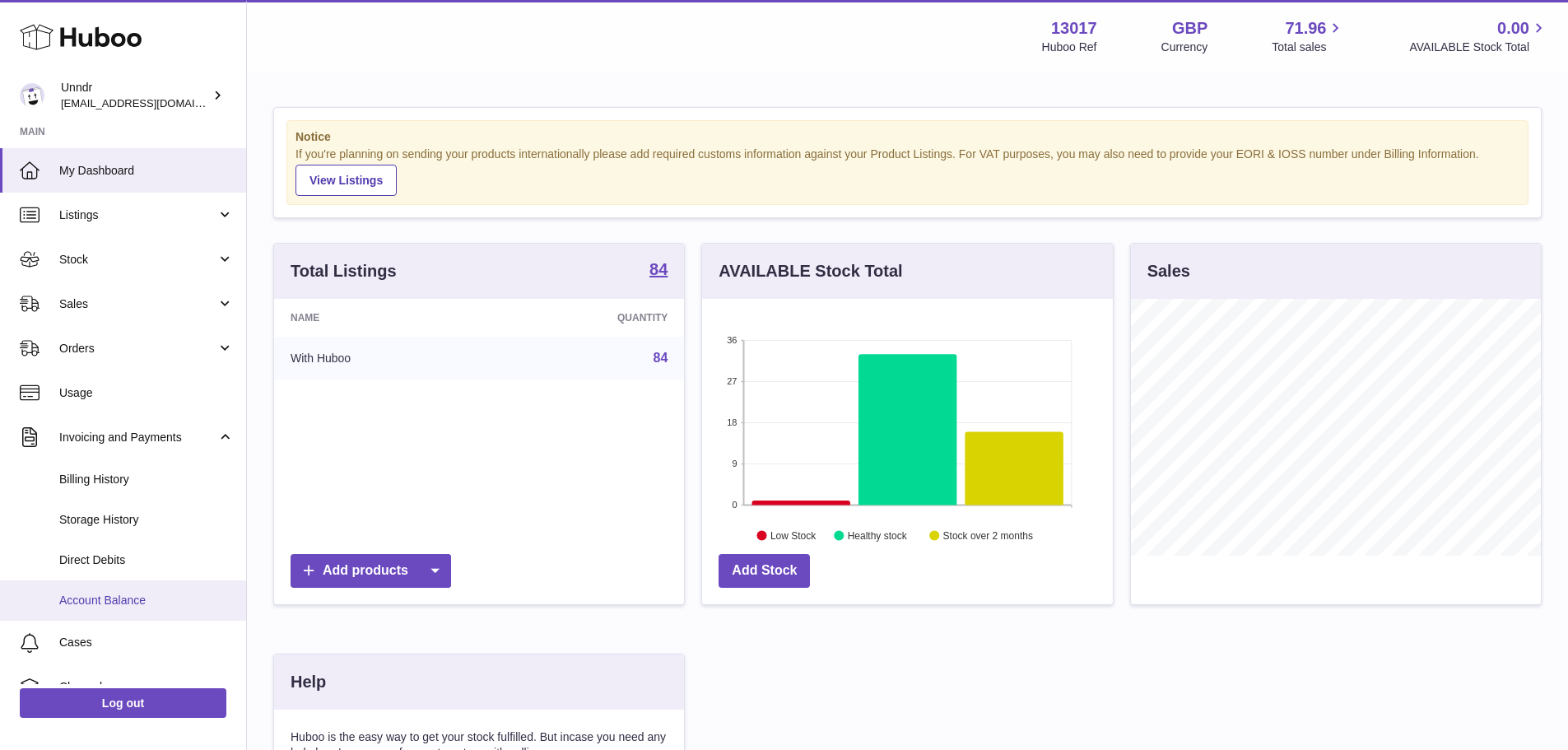
click at [167, 609] on link "Account Balance" at bounding box center [123, 600] width 246 height 41
